Goal: Share content

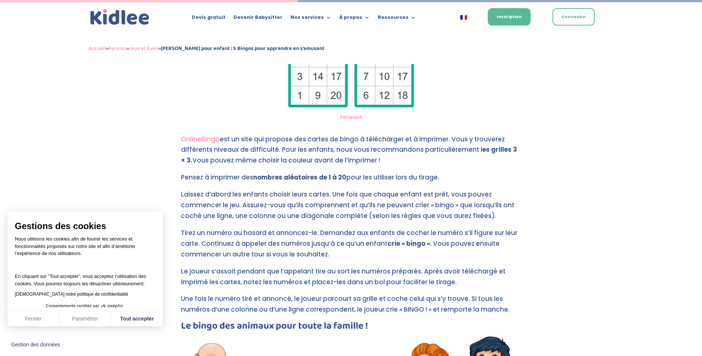
scroll to position [840, 0]
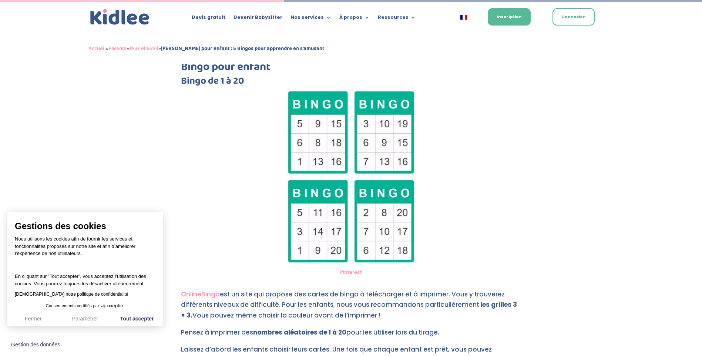
click at [199, 293] on link "OnlineBingo" at bounding box center [200, 294] width 39 height 9
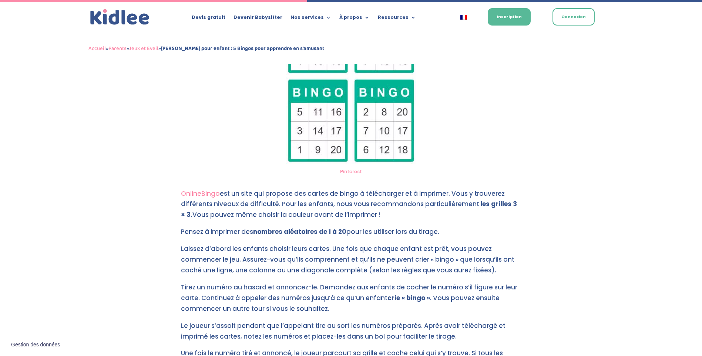
scroll to position [905, 0]
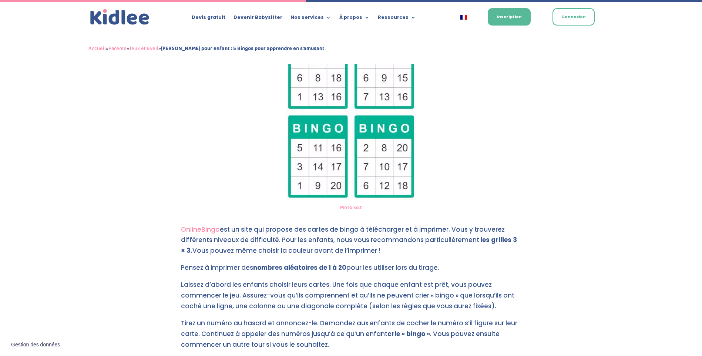
click at [368, 176] on img at bounding box center [350, 112] width 129 height 175
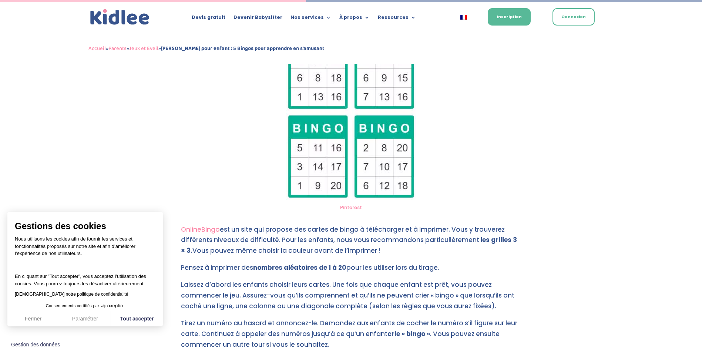
drag, startPoint x: 362, startPoint y: 165, endPoint x: 308, endPoint y: 203, distance: 65.7
click at [308, 203] on figcaption "Pinterest" at bounding box center [350, 207] width 129 height 11
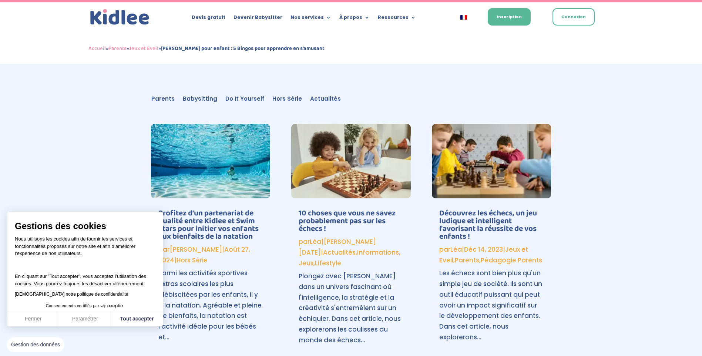
scroll to position [2533, 0]
